Goal: Download file/media

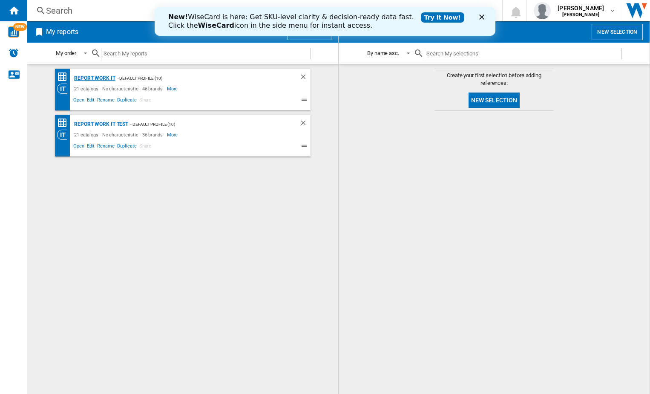
click at [100, 79] on div "Report Work it" at bounding box center [93, 78] width 43 height 11
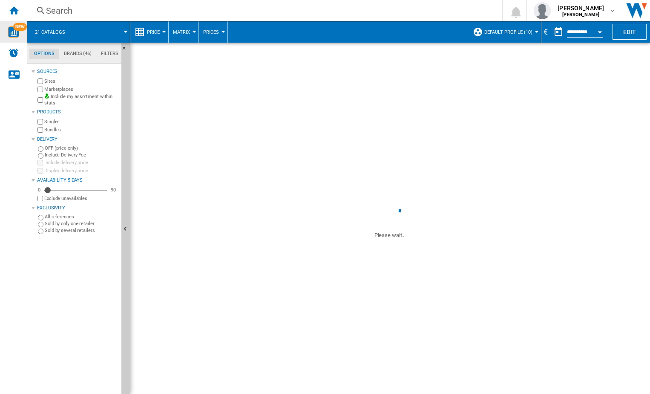
click at [16, 26] on span "NEW" at bounding box center [20, 27] width 14 height 8
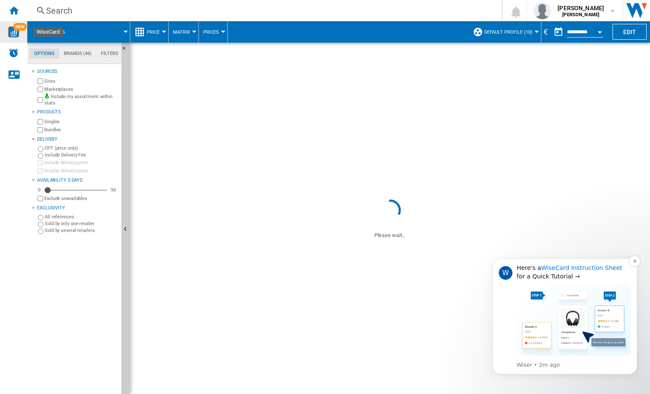
click at [571, 268] on link "WiseCard Instruction Sheet" at bounding box center [581, 267] width 81 height 7
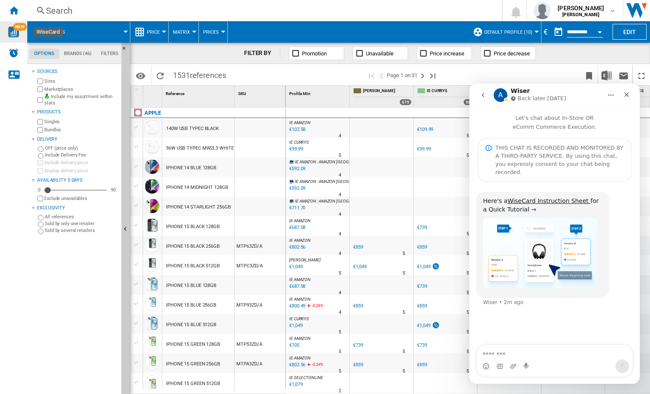
click at [521, 351] on textarea "Message…" at bounding box center [555, 352] width 156 height 14
type textarea "*"
click at [628, 95] on icon "Close" at bounding box center [626, 94] width 7 height 7
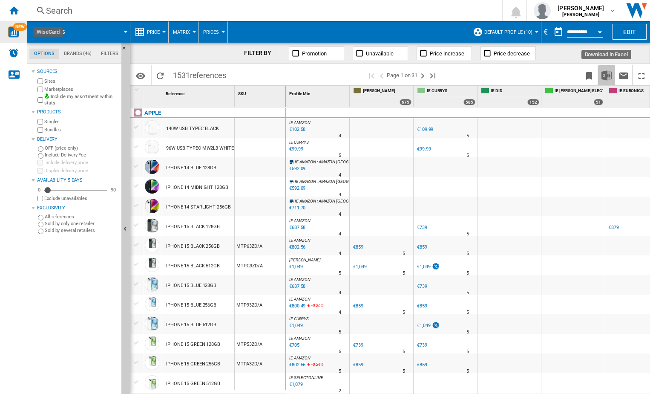
click at [606, 73] on img "Download in Excel" at bounding box center [607, 75] width 10 height 10
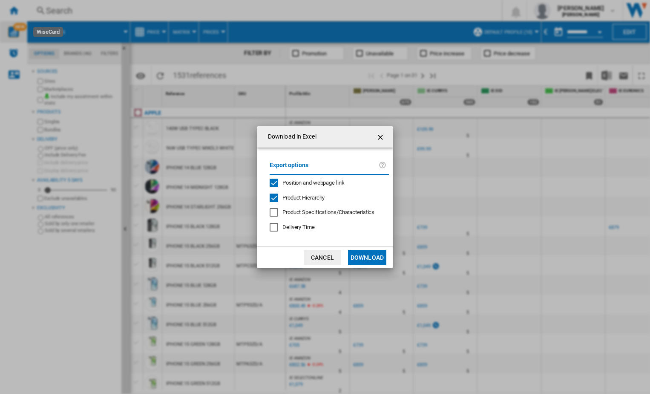
click at [374, 262] on button "Download" at bounding box center [367, 257] width 38 height 15
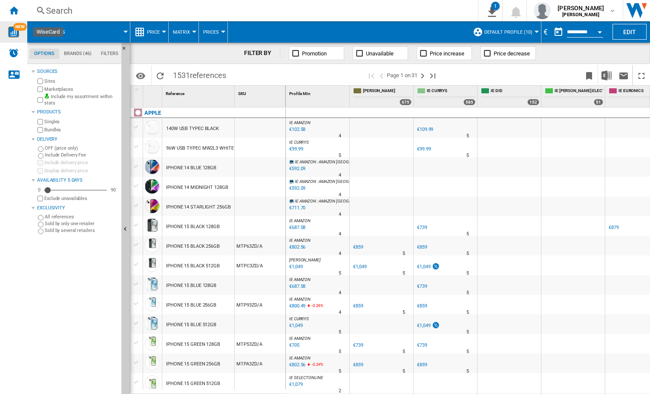
click at [487, 52] on ng-md-icon at bounding box center [487, 53] width 9 height 9
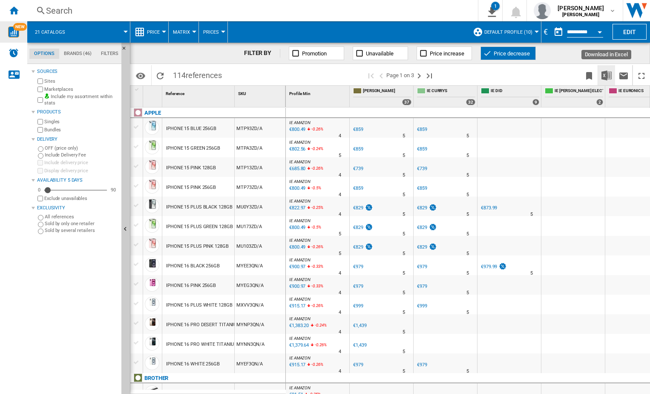
click at [606, 76] on img "Download in Excel" at bounding box center [607, 75] width 10 height 10
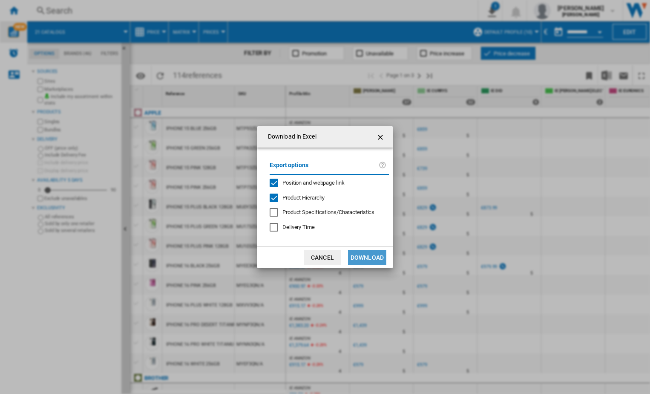
click at [366, 259] on button "Download" at bounding box center [367, 257] width 38 height 15
